Goal: Task Accomplishment & Management: Complete application form

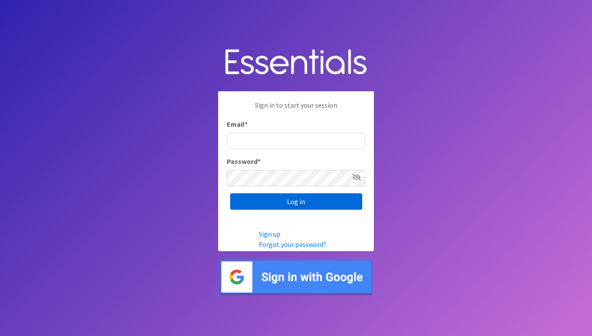
type input "[PERSON_NAME][EMAIL_ADDRESS][DOMAIN_NAME]"
click at [274, 197] on input "Log in" at bounding box center [296, 202] width 132 height 16
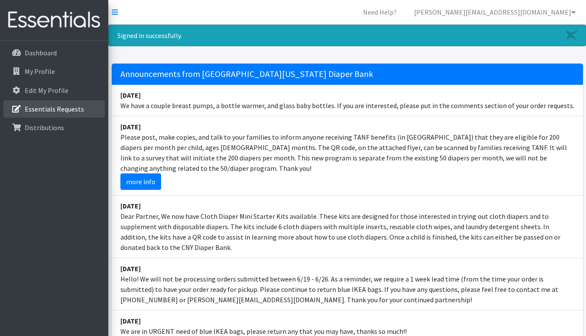
click at [39, 106] on p "Essentials Requests" at bounding box center [54, 109] width 59 height 9
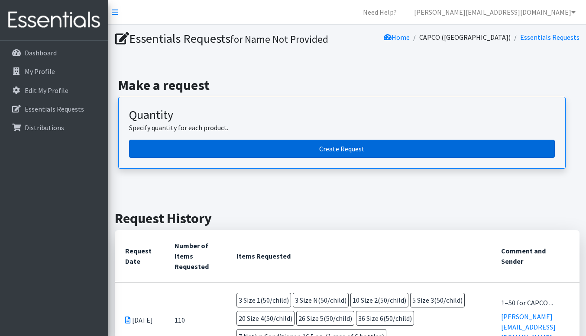
click at [324, 146] on link "Create Request" at bounding box center [342, 149] width 426 height 18
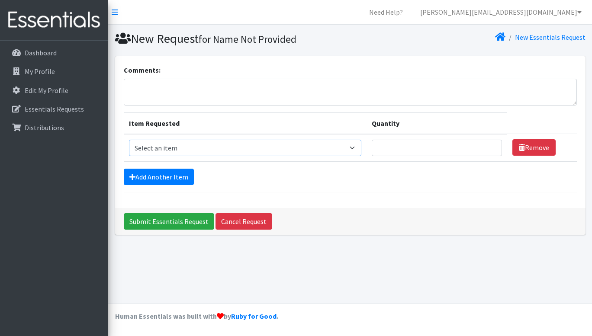
click at [356, 149] on select "Select an item 2T3T(30/child) 3T4T(30/child) 4T5T(30/child) Cloth Diaper Kit (s…" at bounding box center [245, 148] width 232 height 16
select select "961"
click at [129, 140] on select "Select an item 2T3T(30/child) 3T4T(30/child) 4T5T(30/child) Cloth Diaper Kit (s…" at bounding box center [245, 148] width 232 height 16
click at [491, 146] on input "1" at bounding box center [437, 148] width 130 height 16
type input "2"
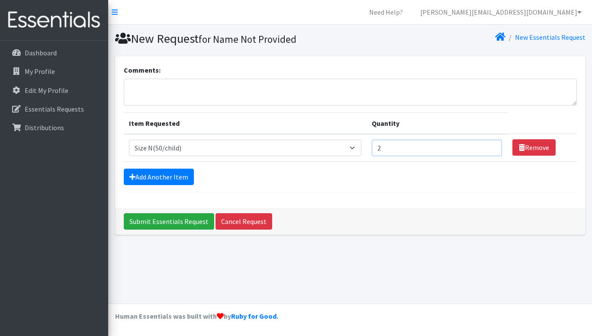
click at [491, 146] on input "2" at bounding box center [437, 148] width 130 height 16
click at [180, 180] on link "Add Another Item" at bounding box center [159, 177] width 70 height 16
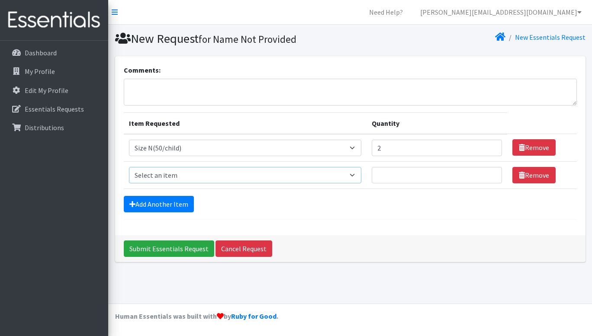
click at [356, 173] on select "Select an item 2T3T(30/child) 3T4T(30/child) 4T5T(30/child) Cloth Diaper Kit (s…" at bounding box center [245, 175] width 232 height 16
select select "950"
click at [129, 167] on select "Select an item 2T3T(30/child) 3T4T(30/child) 4T5T(30/child) Cloth Diaper Kit (s…" at bounding box center [245, 175] width 232 height 16
click at [490, 174] on input "1" at bounding box center [437, 175] width 130 height 16
click at [490, 174] on input "2" at bounding box center [437, 175] width 130 height 16
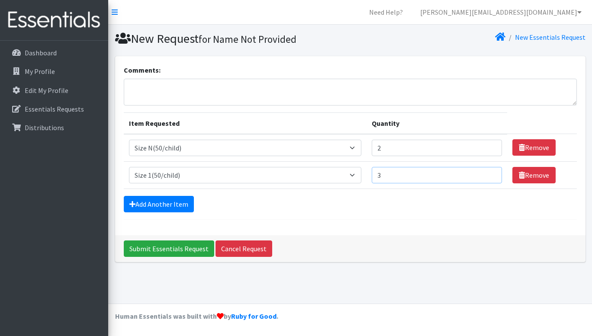
click at [490, 174] on input "3" at bounding box center [437, 175] width 130 height 16
type input "4"
click at [490, 174] on input "4" at bounding box center [437, 175] width 130 height 16
click at [168, 206] on link "Add Another Item" at bounding box center [159, 204] width 70 height 16
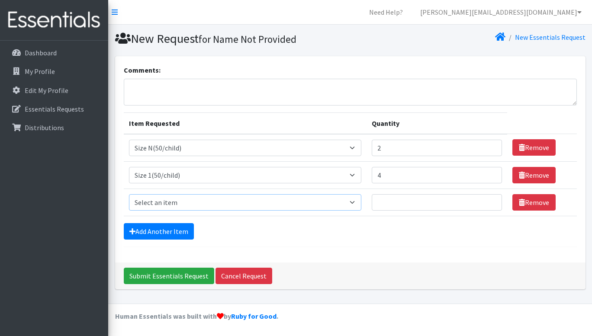
click at [177, 204] on select "Select an item 2T3T(30/child) 3T4T(30/child) 4T5T(30/child) Cloth Diaper Kit (s…" at bounding box center [245, 202] width 232 height 16
select select "951"
click at [129, 194] on select "Select an item 2T3T(30/child) 3T4T(30/child) 4T5T(30/child) Cloth Diaper Kit (s…" at bounding box center [245, 202] width 232 height 16
click at [490, 199] on input "2" at bounding box center [437, 202] width 130 height 16
click at [490, 199] on input "3" at bounding box center [437, 202] width 130 height 16
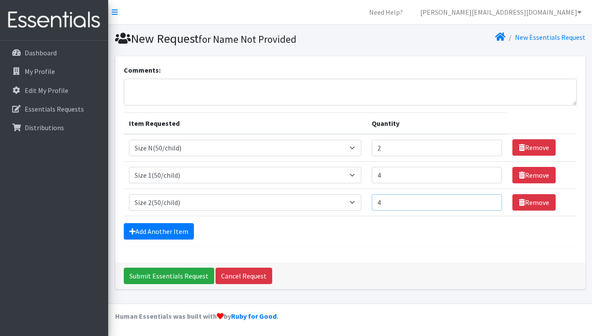
click at [490, 199] on input "4" at bounding box center [437, 202] width 130 height 16
click at [490, 199] on input "5" at bounding box center [437, 202] width 130 height 16
type input "6"
click at [490, 199] on input "6" at bounding box center [437, 202] width 130 height 16
click at [151, 236] on link "Add Another Item" at bounding box center [159, 231] width 70 height 16
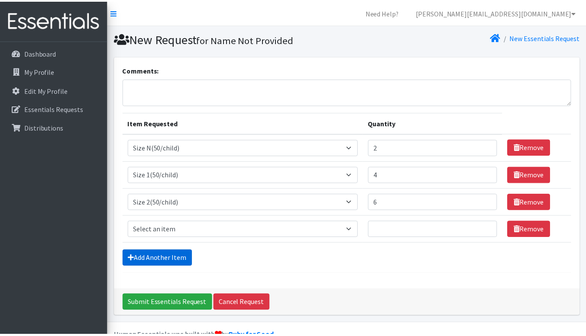
scroll to position [19, 0]
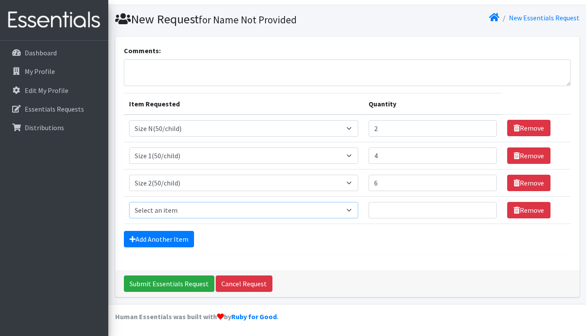
click at [164, 209] on select "Select an item 2T3T(30/child) 3T4T(30/child) 4T5T(30/child) Cloth Diaper Kit (s…" at bounding box center [243, 210] width 229 height 16
select select "954"
click at [129, 202] on select "Select an item 2T3T(30/child) 3T4T(30/child) 4T5T(30/child) Cloth Diaper Kit (s…" at bounding box center [243, 210] width 229 height 16
click at [485, 207] on input "1" at bounding box center [432, 210] width 129 height 16
click at [485, 207] on input "2" at bounding box center [432, 210] width 129 height 16
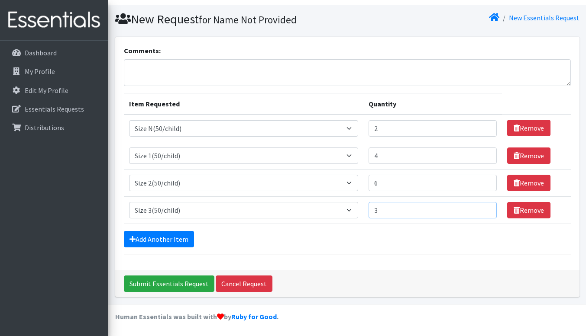
click at [485, 207] on input "3" at bounding box center [432, 210] width 129 height 16
click at [485, 207] on input "4" at bounding box center [432, 210] width 129 height 16
click at [485, 207] on input "5" at bounding box center [432, 210] width 129 height 16
click at [485, 207] on input "6" at bounding box center [432, 210] width 129 height 16
click at [485, 207] on input "7" at bounding box center [432, 210] width 129 height 16
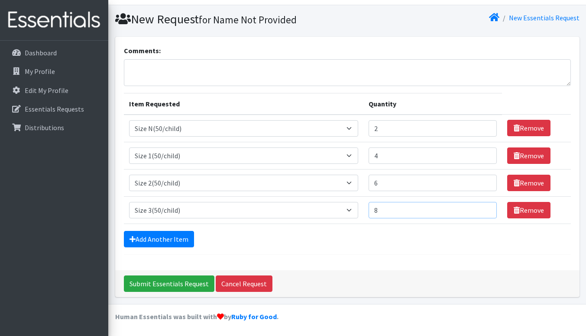
type input "8"
click at [485, 207] on input "8" at bounding box center [432, 210] width 129 height 16
click at [175, 239] on link "Add Another Item" at bounding box center [159, 239] width 70 height 16
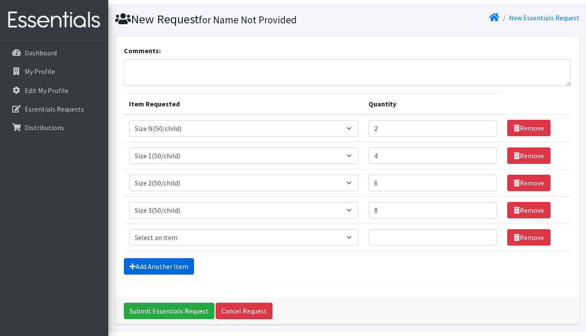
scroll to position [47, 0]
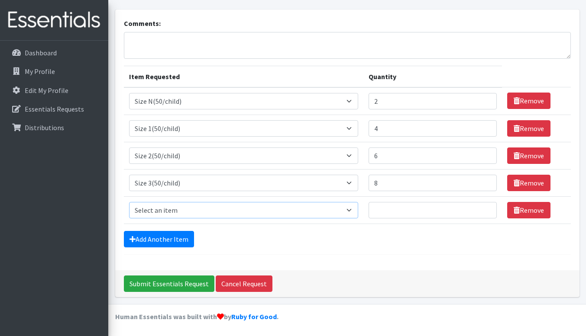
click at [213, 210] on select "Select an item 2T3T(30/child) 3T4T(30/child) 4T5T(30/child) Cloth Diaper Kit (s…" at bounding box center [243, 210] width 229 height 16
select select "963"
click at [129, 202] on select "Select an item 2T3T(30/child) 3T4T(30/child) 4T5T(30/child) Cloth Diaper Kit (s…" at bounding box center [243, 210] width 229 height 16
click at [485, 206] on input "1" at bounding box center [432, 210] width 129 height 16
click at [485, 206] on input "2" at bounding box center [432, 210] width 129 height 16
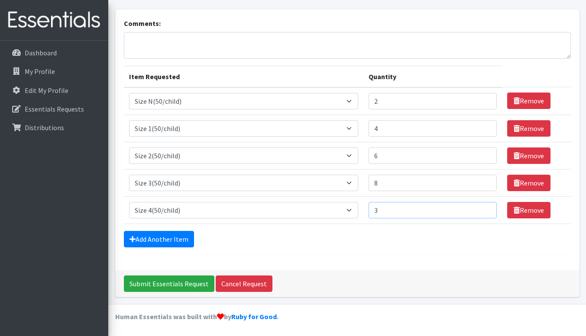
click at [485, 206] on input "3" at bounding box center [432, 210] width 129 height 16
click at [485, 206] on input "4" at bounding box center [432, 210] width 129 height 16
click at [485, 206] on input "5" at bounding box center [432, 210] width 129 height 16
click at [485, 206] on input "6" at bounding box center [432, 210] width 129 height 16
click at [485, 206] on input "7" at bounding box center [432, 210] width 129 height 16
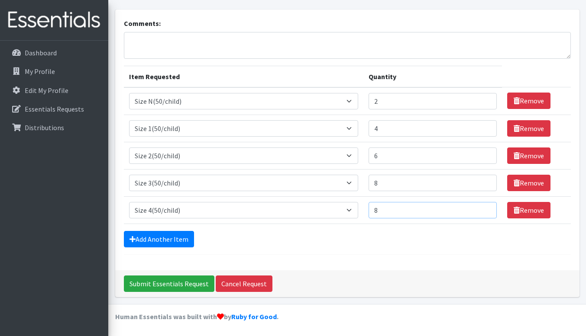
click at [485, 206] on input "8" at bounding box center [432, 210] width 129 height 16
click at [485, 206] on input "9" at bounding box center [432, 210] width 129 height 16
click at [485, 206] on input "10" at bounding box center [432, 210] width 129 height 16
click at [485, 206] on input "11" at bounding box center [432, 210] width 129 height 16
type input "12"
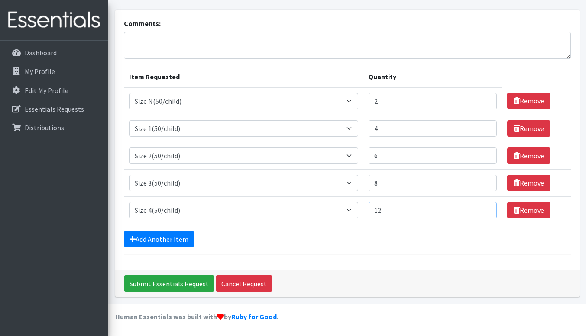
click at [485, 206] on input "12" at bounding box center [432, 210] width 129 height 16
click at [158, 240] on link "Add Another Item" at bounding box center [159, 239] width 70 height 16
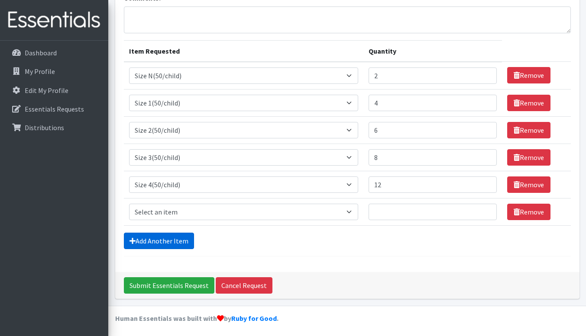
scroll to position [74, 0]
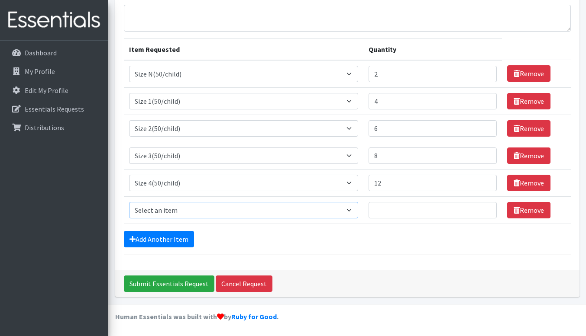
click at [171, 204] on select "Select an item 2T3T(30/child) 3T4T(30/child) 4T5T(30/child) Cloth Diaper Kit (s…" at bounding box center [243, 210] width 229 height 16
select select "964"
click at [129, 202] on select "Select an item 2T3T(30/child) 3T4T(30/child) 4T5T(30/child) Cloth Diaper Kit (s…" at bounding box center [243, 210] width 229 height 16
click at [486, 207] on input "1" at bounding box center [432, 210] width 129 height 16
click at [486, 207] on input "2" at bounding box center [432, 210] width 129 height 16
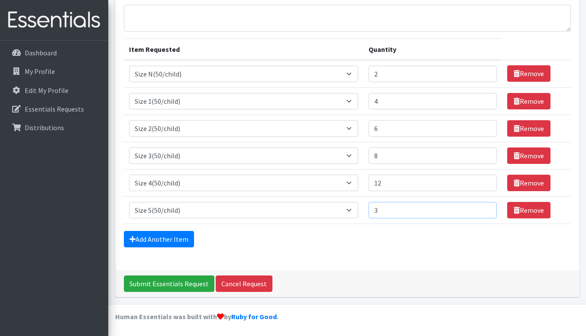
click at [486, 207] on input "3" at bounding box center [432, 210] width 129 height 16
click at [486, 207] on input "4" at bounding box center [432, 210] width 129 height 16
click at [486, 207] on input "5" at bounding box center [432, 210] width 129 height 16
click at [486, 207] on input "6" at bounding box center [432, 210] width 129 height 16
click at [486, 207] on input "7" at bounding box center [432, 210] width 129 height 16
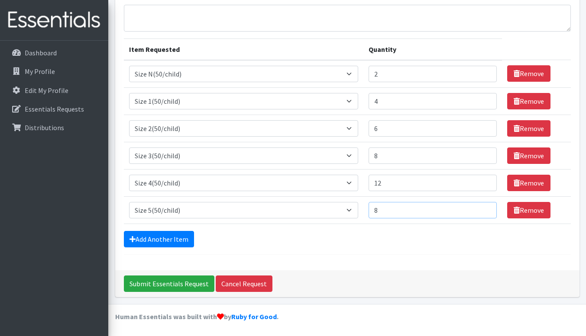
click at [486, 207] on input "8" at bounding box center [432, 210] width 129 height 16
click at [486, 207] on input "9" at bounding box center [432, 210] width 129 height 16
click at [486, 207] on input "10" at bounding box center [432, 210] width 129 height 16
click at [486, 207] on input "11" at bounding box center [432, 210] width 129 height 16
click at [486, 207] on input "12" at bounding box center [432, 210] width 129 height 16
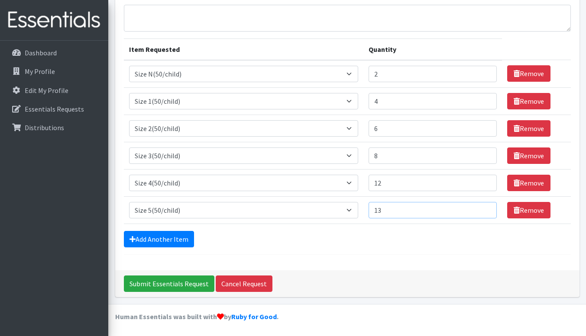
click at [486, 207] on input "13" at bounding box center [432, 210] width 129 height 16
click at [486, 207] on input "14" at bounding box center [432, 210] width 129 height 16
click at [486, 207] on input "15" at bounding box center [432, 210] width 129 height 16
click at [486, 207] on input "16" at bounding box center [432, 210] width 129 height 16
type input "17"
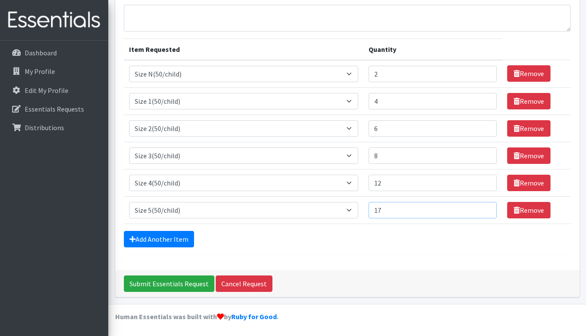
click at [486, 207] on input "17" at bounding box center [432, 210] width 129 height 16
click at [181, 236] on link "Add Another Item" at bounding box center [159, 239] width 70 height 16
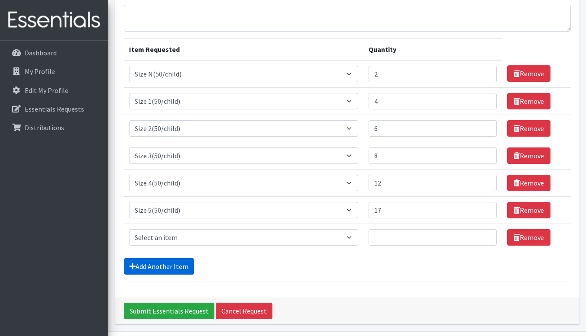
scroll to position [101, 0]
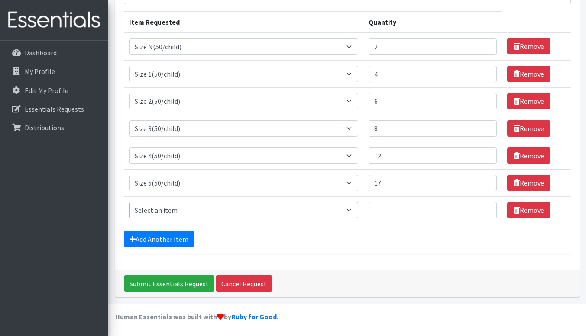
click at [350, 209] on select "Select an item 2T3T(30/child) 3T4T(30/child) 4T5T(30/child) Cloth Diaper Kit (s…" at bounding box center [243, 210] width 229 height 16
select select "966"
click at [129, 202] on select "Select an item 2T3T(30/child) 3T4T(30/child) 4T5T(30/child) Cloth Diaper Kit (s…" at bounding box center [243, 210] width 229 height 16
click at [483, 208] on input "1" at bounding box center [432, 210] width 129 height 16
click at [483, 208] on input "2" at bounding box center [432, 210] width 129 height 16
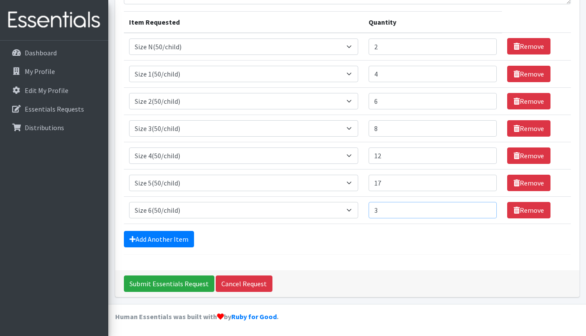
click at [483, 208] on input "3" at bounding box center [432, 210] width 129 height 16
click at [483, 208] on input "4" at bounding box center [432, 210] width 129 height 16
click at [483, 208] on input "5" at bounding box center [432, 210] width 129 height 16
click at [483, 208] on input "6" at bounding box center [432, 210] width 129 height 16
click at [483, 208] on input "7" at bounding box center [432, 210] width 129 height 16
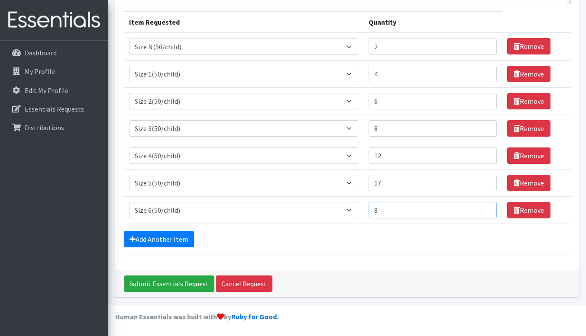
click at [483, 208] on input "8" at bounding box center [432, 210] width 129 height 16
click at [483, 208] on input "9" at bounding box center [432, 210] width 129 height 16
click at [483, 208] on input "10" at bounding box center [432, 210] width 129 height 16
click at [483, 208] on input "11" at bounding box center [432, 210] width 129 height 16
click at [483, 208] on input "12" at bounding box center [432, 210] width 129 height 16
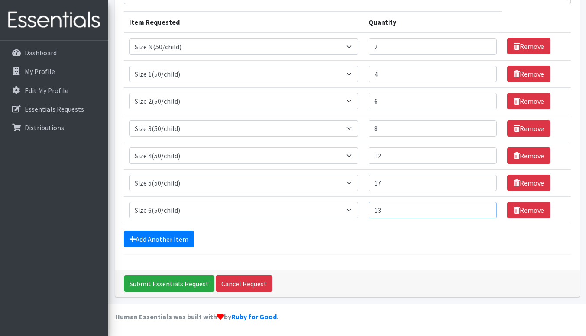
click at [483, 208] on input "13" at bounding box center [432, 210] width 129 height 16
click at [483, 208] on input "14" at bounding box center [432, 210] width 129 height 16
click at [483, 208] on input "15" at bounding box center [432, 210] width 129 height 16
click at [483, 208] on input "16" at bounding box center [432, 210] width 129 height 16
click at [483, 208] on input "17" at bounding box center [432, 210] width 129 height 16
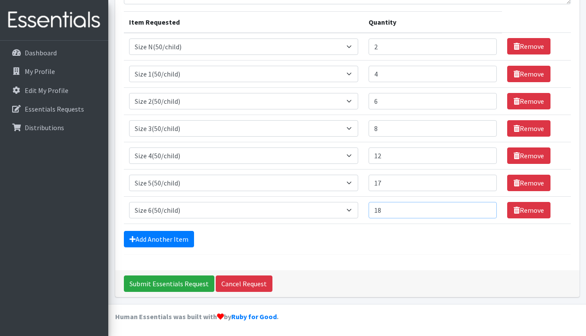
click at [483, 208] on input "18" at bounding box center [432, 210] width 129 height 16
click at [483, 208] on input "19" at bounding box center [432, 210] width 129 height 16
click at [483, 208] on input "20" at bounding box center [432, 210] width 129 height 16
click at [483, 208] on input "21" at bounding box center [432, 210] width 129 height 16
click at [483, 208] on input "22" at bounding box center [432, 210] width 129 height 16
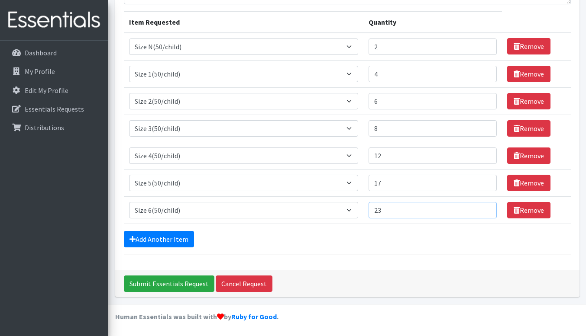
click at [483, 208] on input "23" at bounding box center [432, 210] width 129 height 16
type input "24"
click at [483, 208] on input "24" at bounding box center [432, 210] width 129 height 16
click at [182, 238] on link "Add Another Item" at bounding box center [159, 239] width 70 height 16
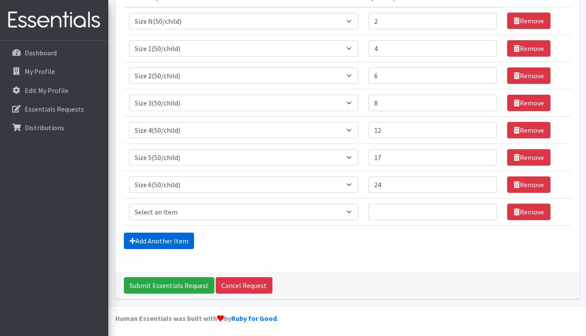
scroll to position [129, 0]
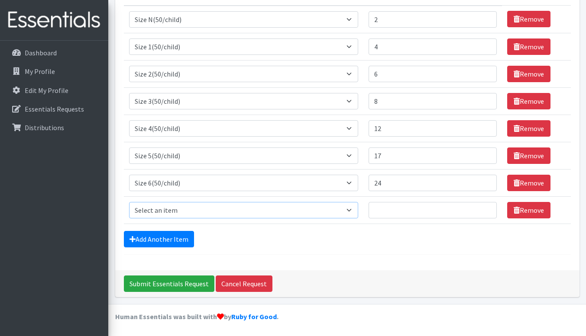
click at [192, 210] on select "Select an item 2T3T(30/child) 3T4T(30/child) 4T5T(30/child) Cloth Diaper Kit (s…" at bounding box center [243, 210] width 229 height 16
select select "6007"
click at [129, 202] on select "Select an item 2T3T(30/child) 3T4T(30/child) 4T5T(30/child) Cloth Diaper Kit (s…" at bounding box center [243, 210] width 229 height 16
click at [484, 206] on input "1" at bounding box center [432, 210] width 129 height 16
type input "2"
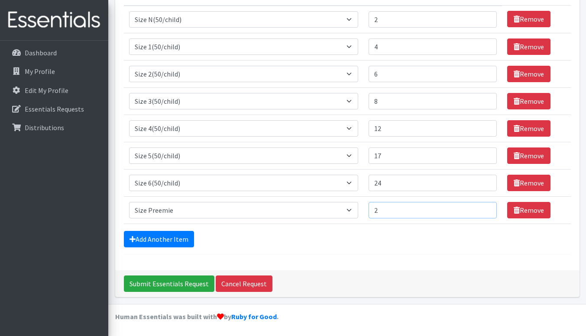
click at [484, 206] on input "2" at bounding box center [432, 210] width 129 height 16
click at [183, 239] on link "Add Another Item" at bounding box center [159, 239] width 70 height 16
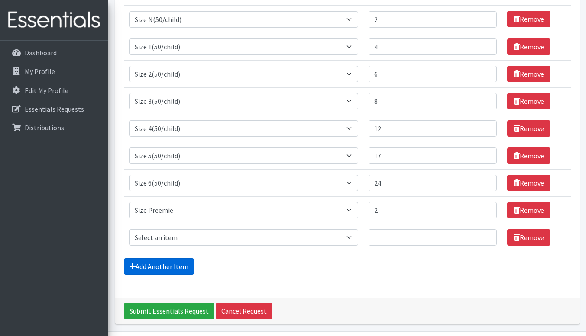
scroll to position [156, 0]
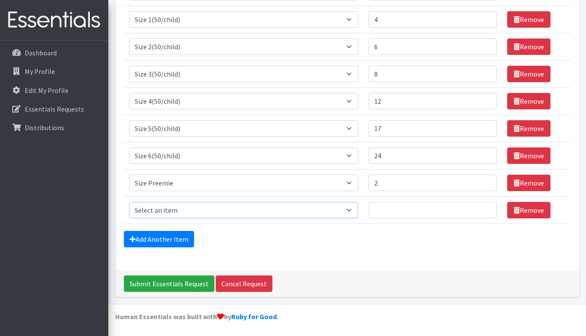
click at [240, 210] on select "Select an item 2T3T(30/child) 3T4T(30/child) 4T5T(30/child) Cloth Diaper Kit (s…" at bounding box center [243, 210] width 229 height 16
select select "14712"
click at [129, 202] on select "Select an item 2T3T(30/child) 3T4T(30/child) 4T5T(30/child) Cloth Diaper Kit (s…" at bounding box center [243, 210] width 229 height 16
click at [485, 207] on input "1" at bounding box center [432, 210] width 129 height 16
click at [485, 207] on input "2" at bounding box center [432, 210] width 129 height 16
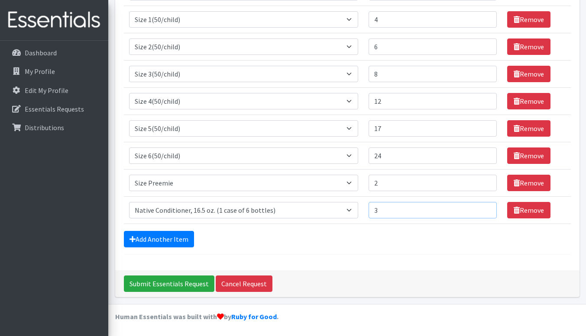
click at [485, 207] on input "3" at bounding box center [432, 210] width 129 height 16
click at [485, 207] on input "4" at bounding box center [432, 210] width 129 height 16
click at [485, 207] on input "5" at bounding box center [432, 210] width 129 height 16
click at [485, 207] on input "6" at bounding box center [432, 210] width 129 height 16
click at [485, 207] on input "7" at bounding box center [432, 210] width 129 height 16
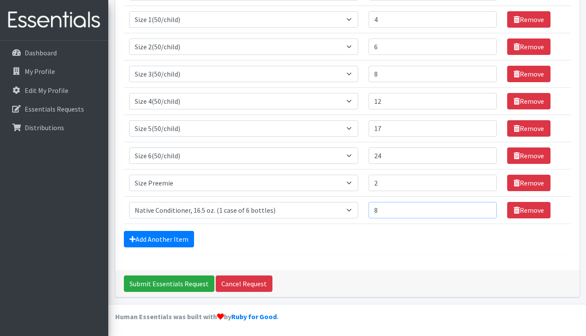
click at [485, 207] on input "8" at bounding box center [432, 210] width 129 height 16
click at [485, 207] on input "9" at bounding box center [432, 210] width 129 height 16
click at [485, 207] on input "10" at bounding box center [432, 210] width 129 height 16
click at [485, 207] on input "11" at bounding box center [432, 210] width 129 height 16
click at [484, 215] on input "11" at bounding box center [432, 210] width 129 height 16
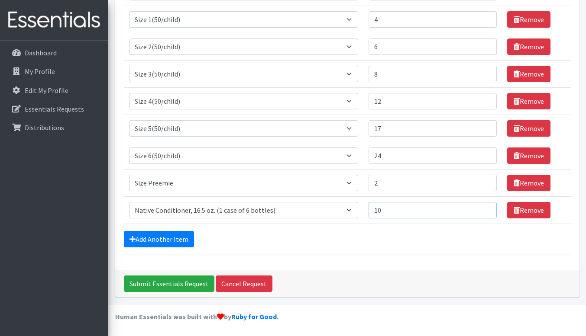
type input "10"
click at [483, 213] on input "10" at bounding box center [432, 210] width 129 height 16
click at [188, 239] on link "Add Another Item" at bounding box center [159, 239] width 70 height 16
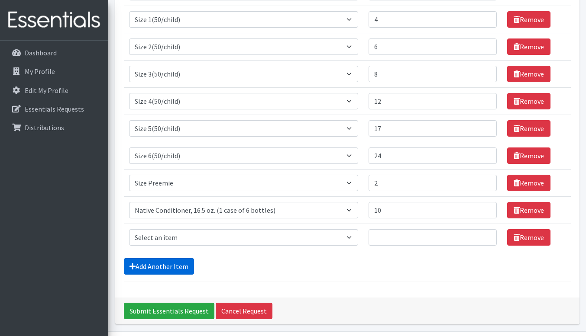
scroll to position [183, 0]
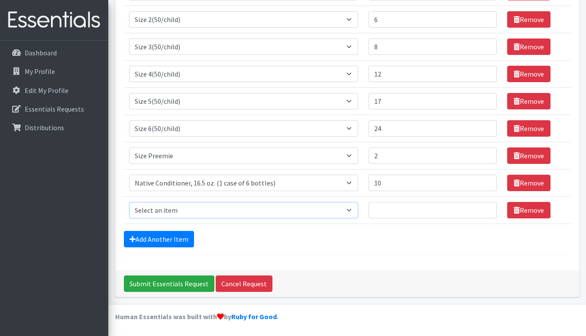
click at [196, 211] on select "Select an item 2T3T(30/child) 3T4T(30/child) 4T5T(30/child) Cloth Diaper Kit (s…" at bounding box center [243, 210] width 229 height 16
click at [129, 202] on select "Select an item 2T3T(30/child) 3T4T(30/child) 4T5T(30/child) Cloth Diaper Kit (s…" at bounding box center [243, 210] width 229 height 16
click at [280, 212] on select "Select an item 2T3T(30/child) 3T4T(30/child) 4T5T(30/child) Cloth Diaper Kit (s…" at bounding box center [243, 210] width 229 height 16
select select "14712"
click at [129, 202] on select "Select an item 2T3T(30/child) 3T4T(30/child) 4T5T(30/child) Cloth Diaper Kit (s…" at bounding box center [243, 210] width 229 height 16
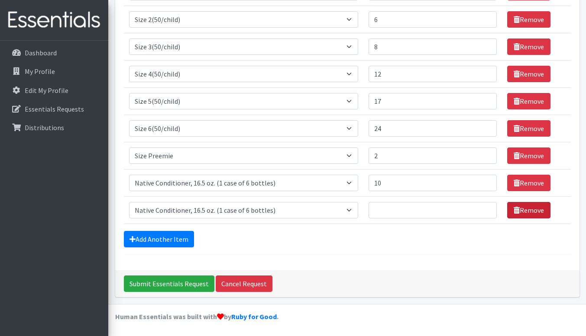
click at [513, 210] on icon at bounding box center [516, 210] width 6 height 7
click at [523, 210] on link "Remove" at bounding box center [528, 210] width 43 height 16
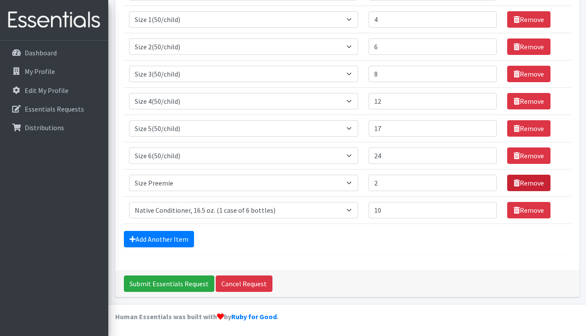
scroll to position [129, 0]
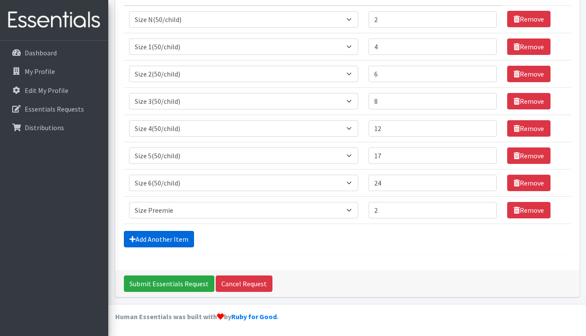
click at [183, 239] on link "Add Another Item" at bounding box center [159, 239] width 70 height 16
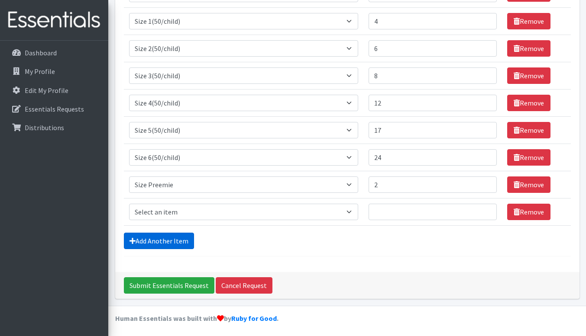
scroll to position [156, 0]
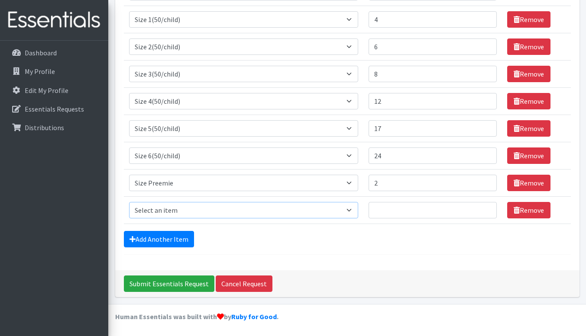
click at [213, 207] on select "Select an item 2T3T(30/child) 3T4T(30/child) 4T5T(30/child) Cloth Diaper Kit (s…" at bounding box center [243, 210] width 229 height 16
select select "14712"
click at [129, 202] on select "Select an item 2T3T(30/child) 3T4T(30/child) 4T5T(30/child) Cloth Diaper Kit (s…" at bounding box center [243, 210] width 229 height 16
click at [487, 207] on input "1" at bounding box center [432, 210] width 129 height 16
click at [487, 207] on input "2" at bounding box center [432, 210] width 129 height 16
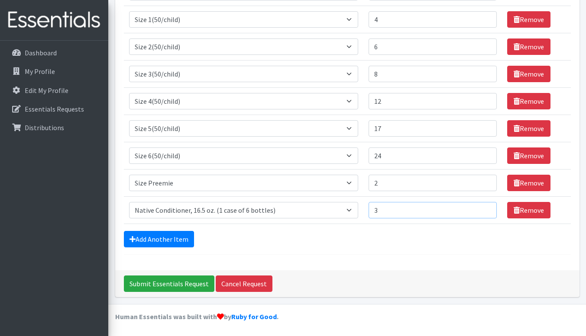
click at [487, 207] on input "3" at bounding box center [432, 210] width 129 height 16
click at [487, 207] on input "4" at bounding box center [432, 210] width 129 height 16
click at [487, 207] on input "5" at bounding box center [432, 210] width 129 height 16
click at [487, 207] on input "6" at bounding box center [432, 210] width 129 height 16
click at [487, 207] on input "7" at bounding box center [432, 210] width 129 height 16
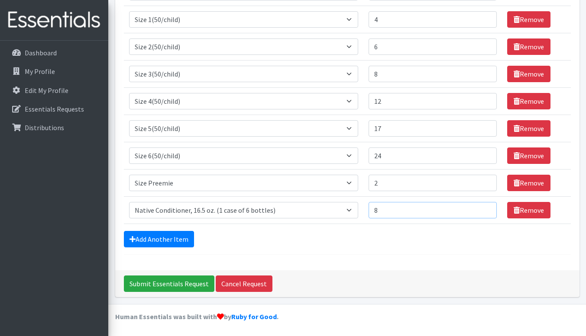
click at [487, 207] on input "8" at bounding box center [432, 210] width 129 height 16
click at [487, 207] on input "9" at bounding box center [432, 210] width 129 height 16
type input "10"
click at [487, 207] on input "10" at bounding box center [432, 210] width 129 height 16
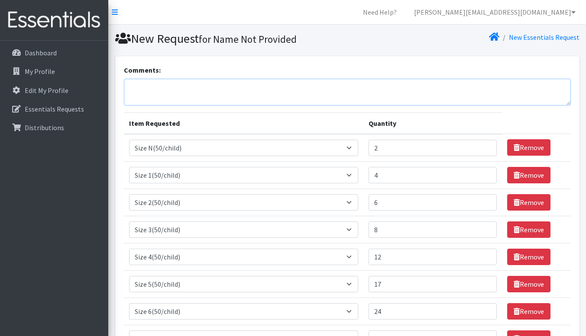
click at [364, 87] on textarea "Comments:" at bounding box center [347, 92] width 447 height 27
click at [203, 87] on textarea "1=50 CAPCO will need 29(1450)" at bounding box center [347, 92] width 447 height 27
click at [235, 85] on textarea "1=50 CAPCO will need 29 (1450)" at bounding box center [347, 92] width 447 height 27
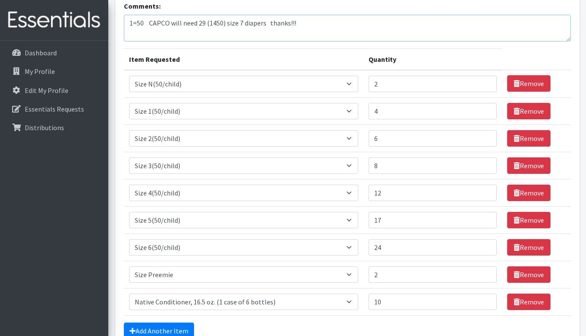
scroll to position [156, 0]
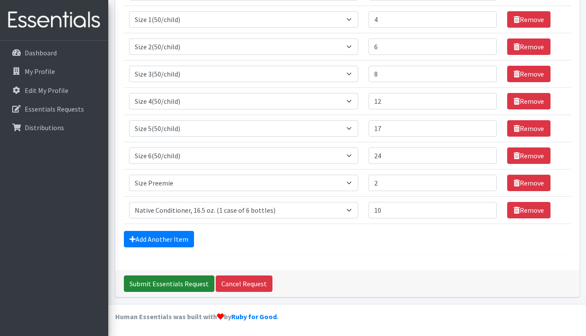
type textarea "1=50 CAPCO will need 29 (1450) size 7 diapers thanks!!!"
click at [193, 287] on input "Submit Essentials Request" at bounding box center [169, 284] width 90 height 16
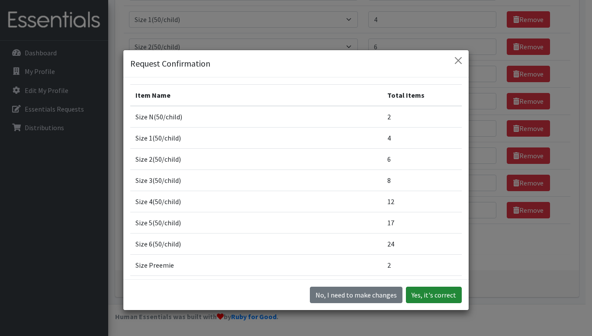
click at [425, 294] on button "Yes, it's correct" at bounding box center [434, 295] width 56 height 16
